Goal: Check status: Check status

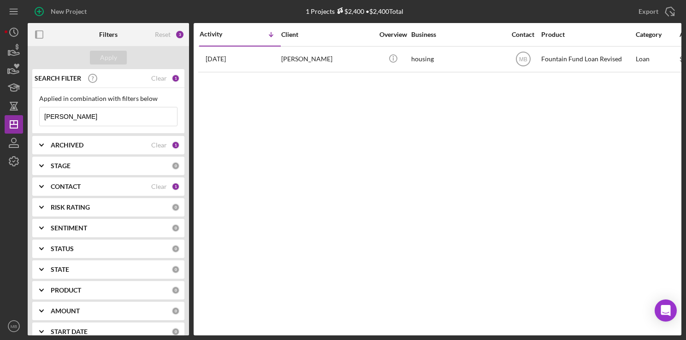
click at [144, 119] on input "[PERSON_NAME]" at bounding box center [108, 116] width 137 height 18
type input "b"
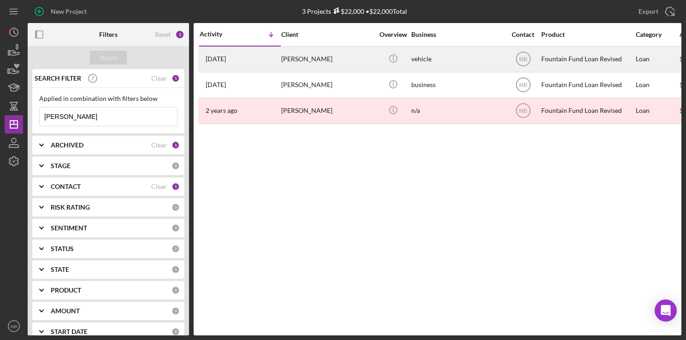
type input "[PERSON_NAME]"
click at [286, 53] on div "[PERSON_NAME]" at bounding box center [327, 59] width 92 height 24
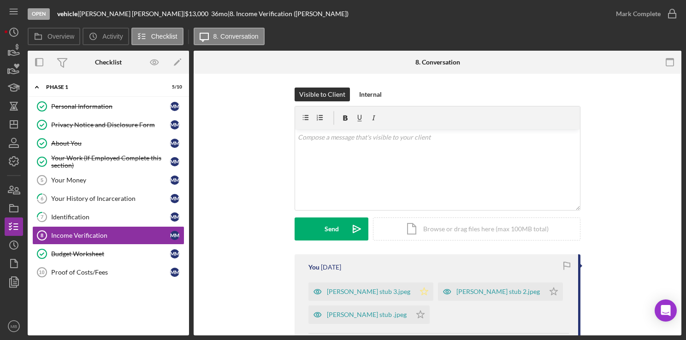
click at [418, 291] on icon "Icon/Star" at bounding box center [424, 292] width 18 height 18
click at [417, 318] on icon "Icon/Star" at bounding box center [420, 315] width 18 height 18
click at [544, 291] on icon "Icon/Star" at bounding box center [553, 292] width 18 height 18
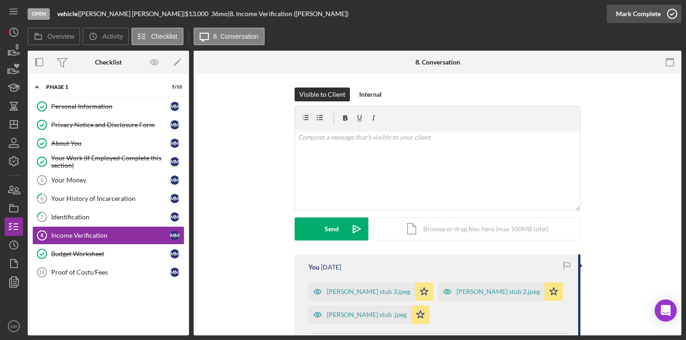
click at [668, 16] on icon "button" at bounding box center [672, 13] width 23 height 23
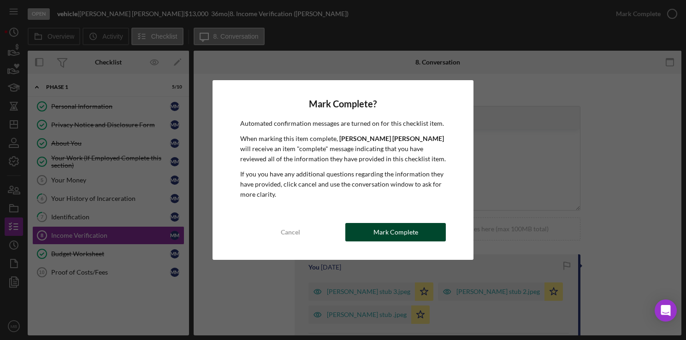
click at [399, 233] on div "Mark Complete" at bounding box center [395, 232] width 45 height 18
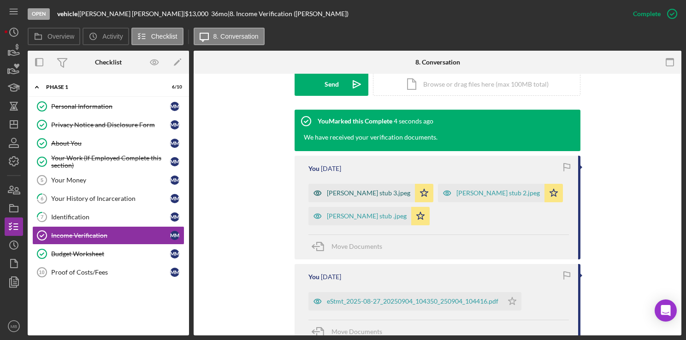
click at [373, 197] on div "[PERSON_NAME] stub 3.jpeg" at bounding box center [361, 193] width 106 height 18
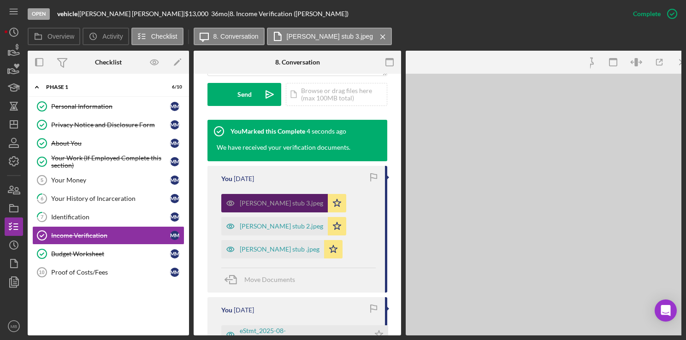
scroll to position [282, 0]
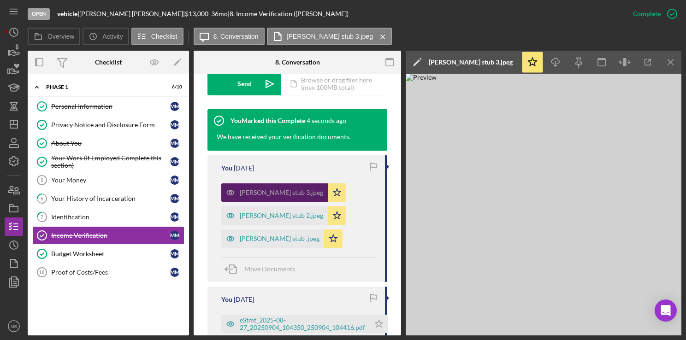
click at [294, 223] on div "Michelle Mitchell stub 2.jpeg" at bounding box center [274, 215] width 106 height 18
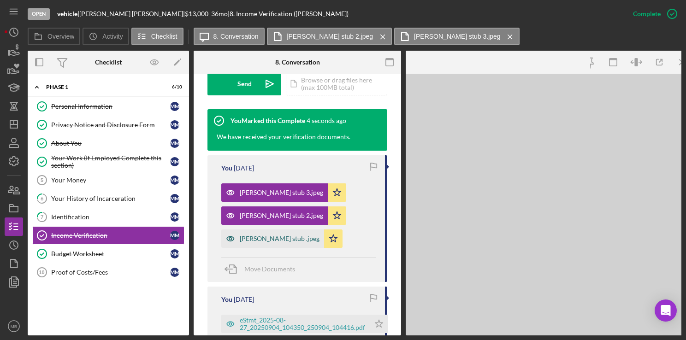
click at [289, 237] on div "Michelle Mitchell stub .jpeg" at bounding box center [280, 238] width 80 height 7
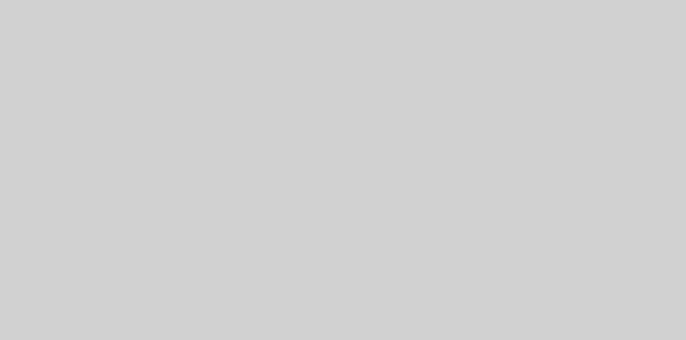
scroll to position [0, 203]
click at [313, 139] on img at bounding box center [340, 205] width 277 height 262
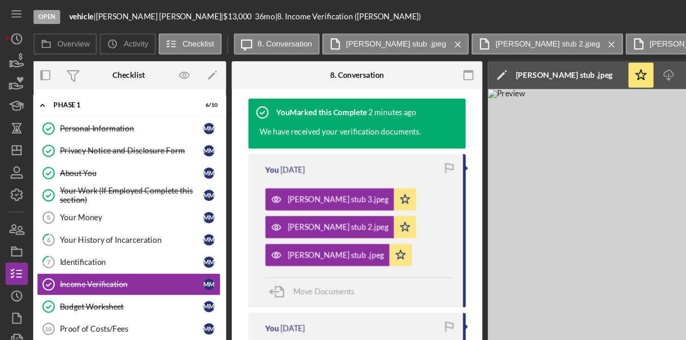
scroll to position [0, 0]
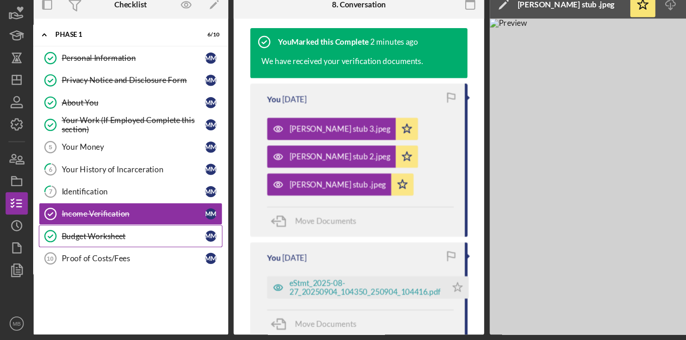
click at [94, 253] on div "Budget Worksheet" at bounding box center [110, 253] width 119 height 7
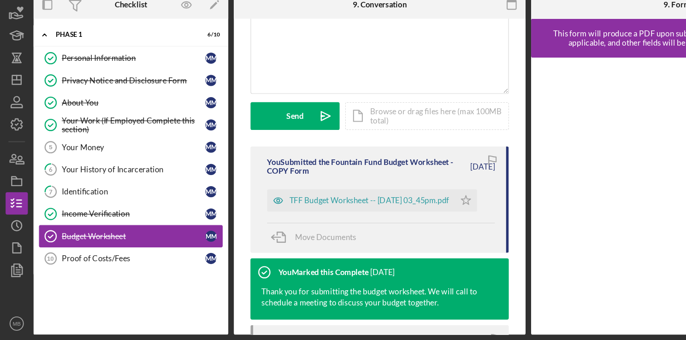
scroll to position [215, 0]
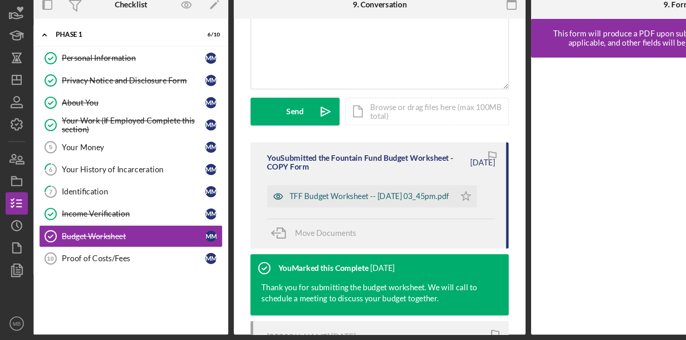
click at [293, 221] on div "TFF Budget Worksheet -- 2025-09-04 03_45pm.pdf" at bounding box center [306, 220] width 132 height 7
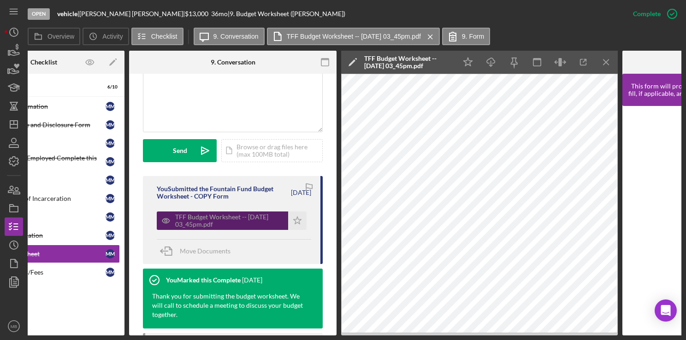
scroll to position [0, 0]
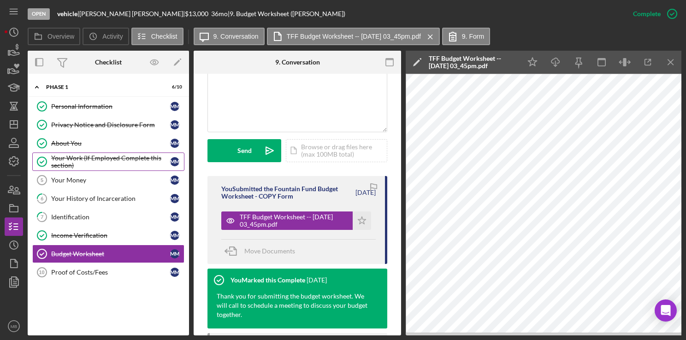
click at [111, 155] on div "Your Work (If Employed Complete this section)" at bounding box center [110, 161] width 119 height 15
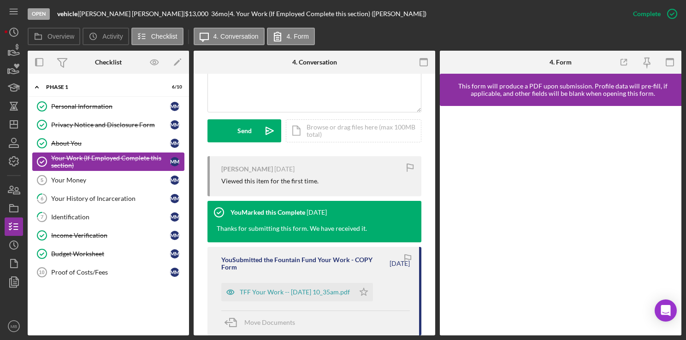
scroll to position [247, 0]
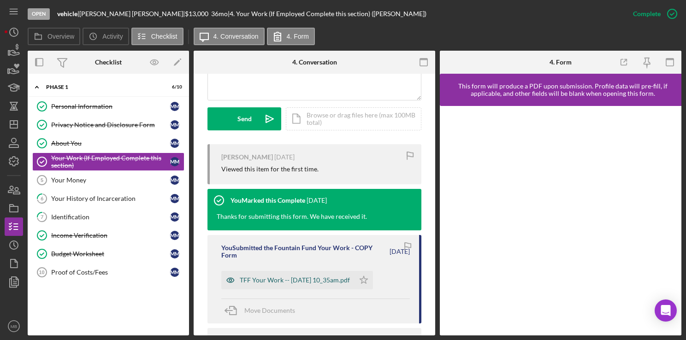
click at [303, 283] on div "TFF Your Work -- 2025-09-04 10_35am.pdf" at bounding box center [295, 280] width 110 height 7
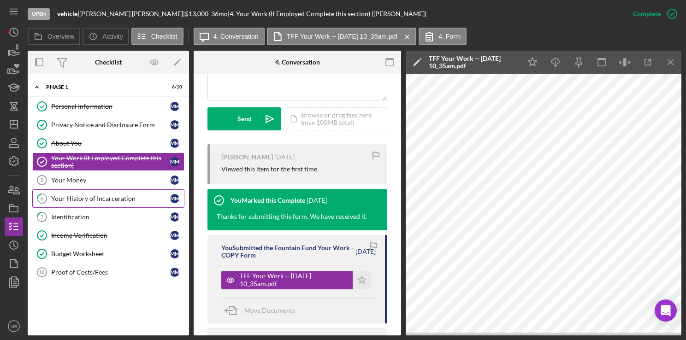
click at [106, 201] on div "Your History of Incarceration" at bounding box center [110, 198] width 119 height 7
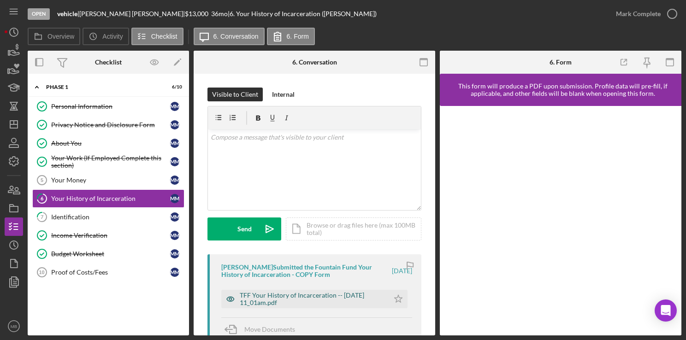
click at [333, 302] on div "TFF Your History of Incarceration -- 2025-09-04 11_01am.pdf" at bounding box center [312, 299] width 145 height 15
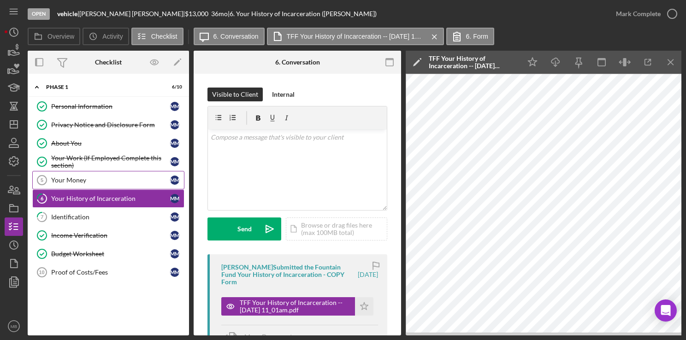
click at [97, 177] on div "Your Money" at bounding box center [110, 180] width 119 height 7
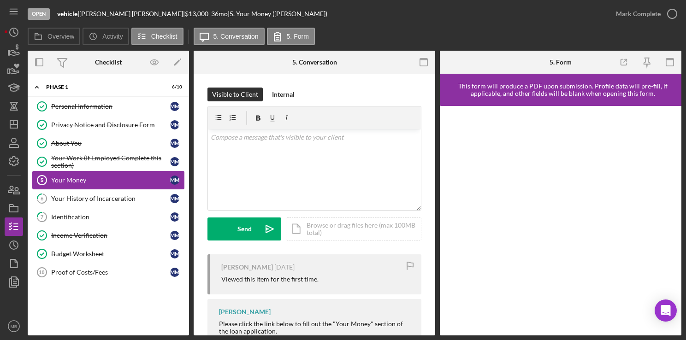
scroll to position [36, 0]
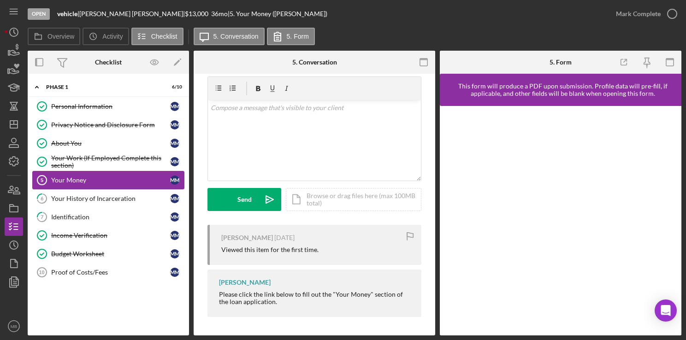
click at [122, 160] on div "Your Work (If Employed Complete this section)" at bounding box center [110, 161] width 119 height 15
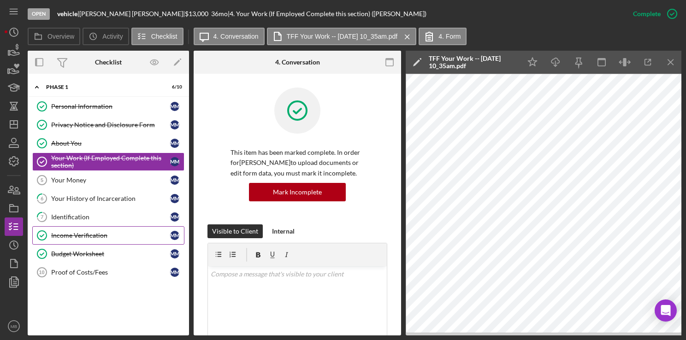
click at [96, 226] on link "Income Verification Income Verification m m" at bounding box center [108, 235] width 152 height 18
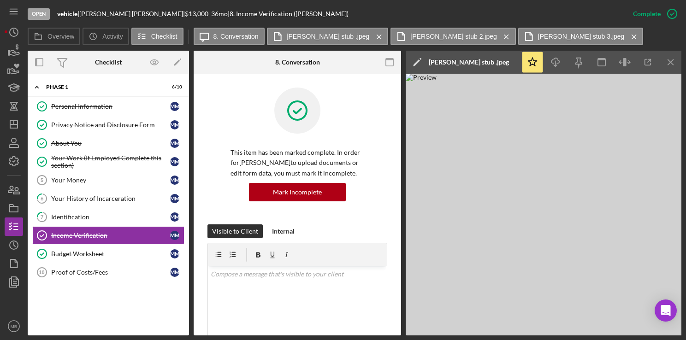
click at [551, 201] on img at bounding box center [544, 205] width 277 height 262
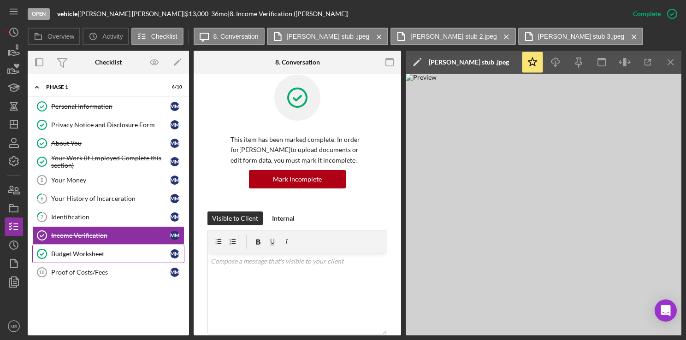
click at [89, 254] on div "Budget Worksheet" at bounding box center [110, 253] width 119 height 7
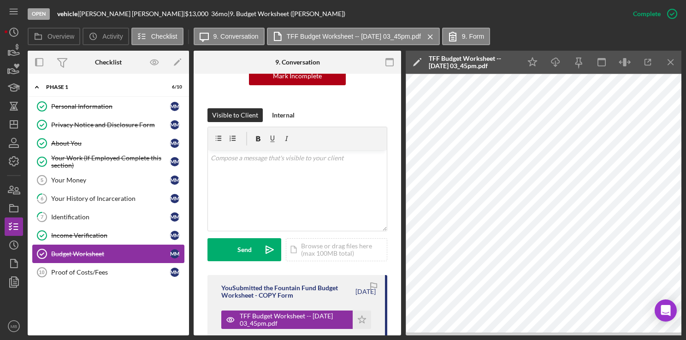
scroll to position [116, 0]
click at [96, 232] on div "Income Verification" at bounding box center [110, 235] width 119 height 7
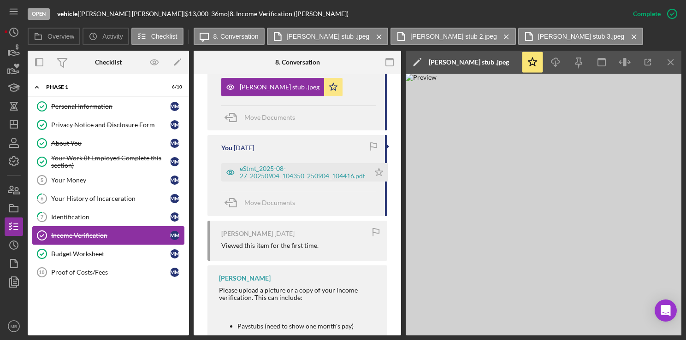
scroll to position [435, 0]
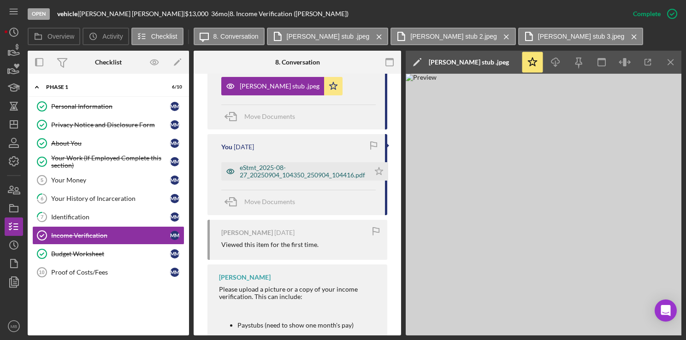
click at [311, 180] on div "eStmt_2025-08-27_20250904_104350_250904_104416.pdf" at bounding box center [295, 171] width 148 height 18
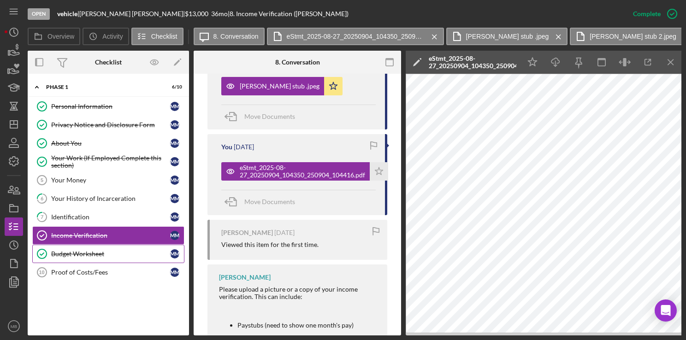
click at [93, 250] on div "Budget Worksheet" at bounding box center [110, 253] width 119 height 7
